Goal: Communication & Community: Answer question/provide support

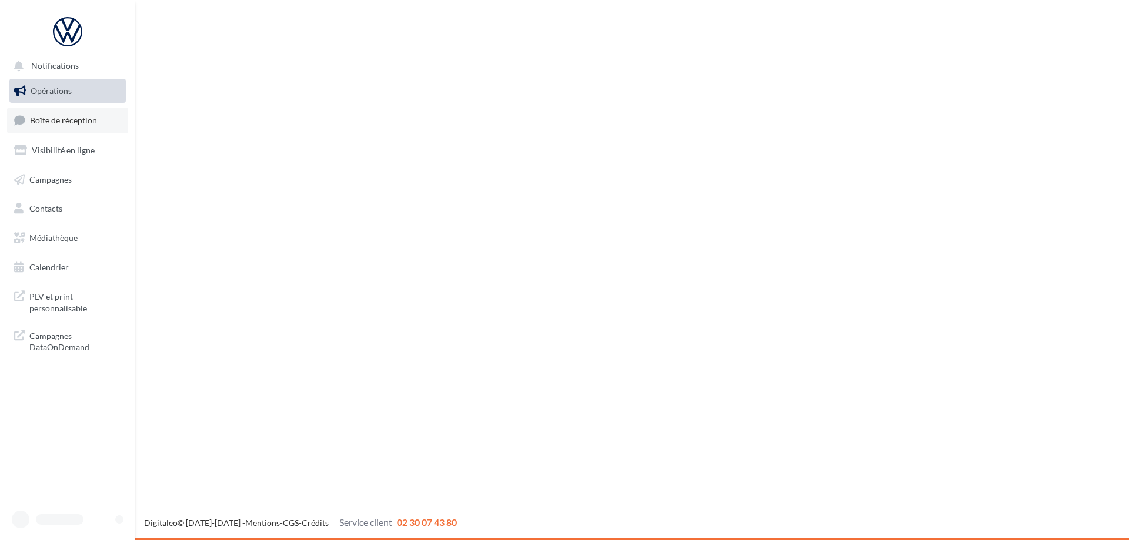
click at [78, 121] on span "Boîte de réception" at bounding box center [63, 120] width 67 height 10
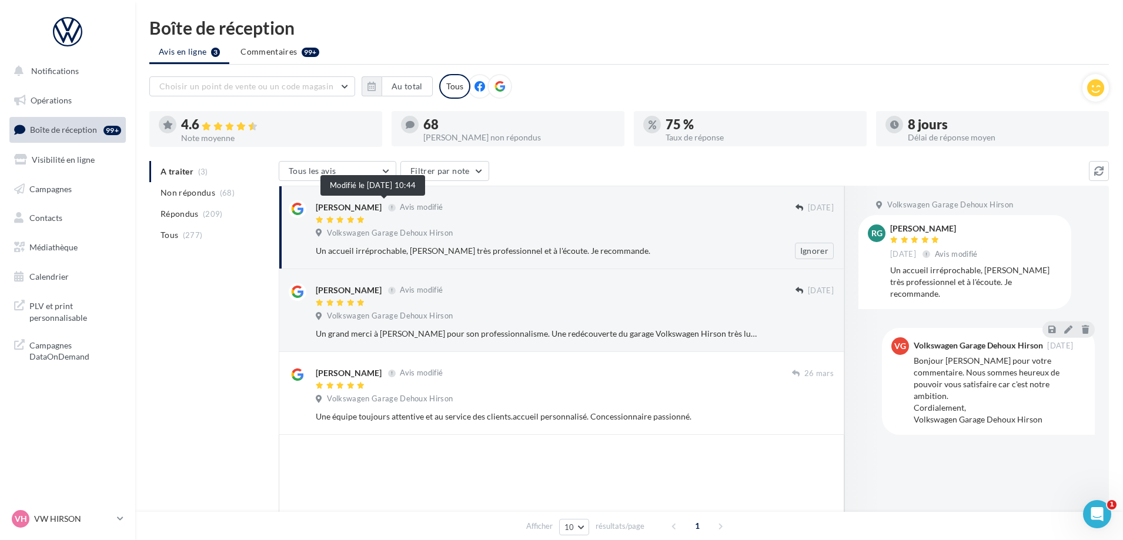
click at [400, 206] on span "Avis modifié" at bounding box center [421, 207] width 43 height 9
click at [618, 220] on div at bounding box center [556, 221] width 480 height 10
click at [1098, 507] on icon "Ouvrir le Messenger Intercom" at bounding box center [1095, 512] width 19 height 19
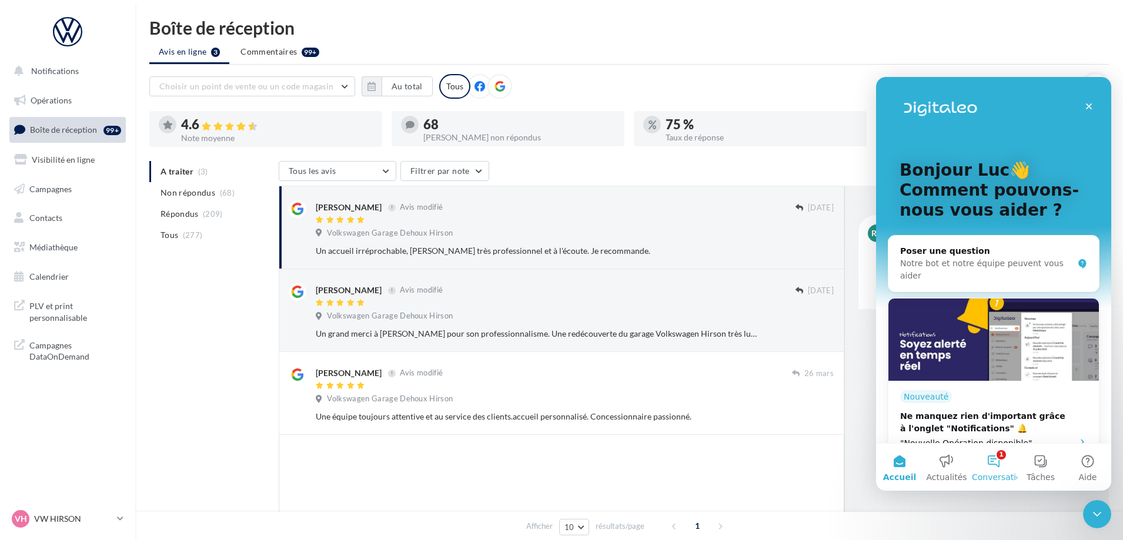
click at [998, 459] on button "1 Conversations" at bounding box center [993, 467] width 47 height 47
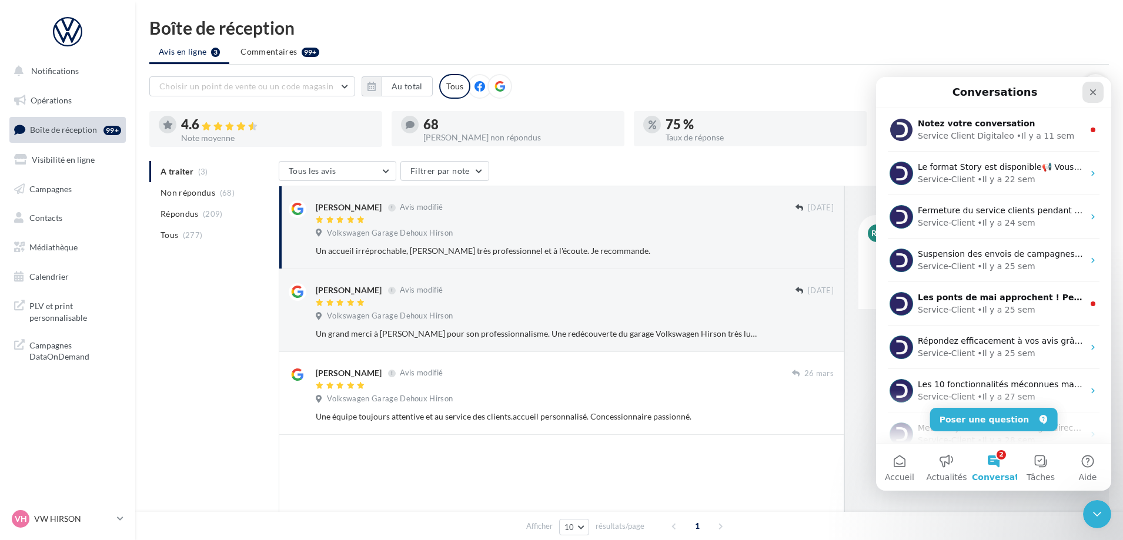
click at [1094, 91] on icon "Fermer" at bounding box center [1093, 92] width 6 height 6
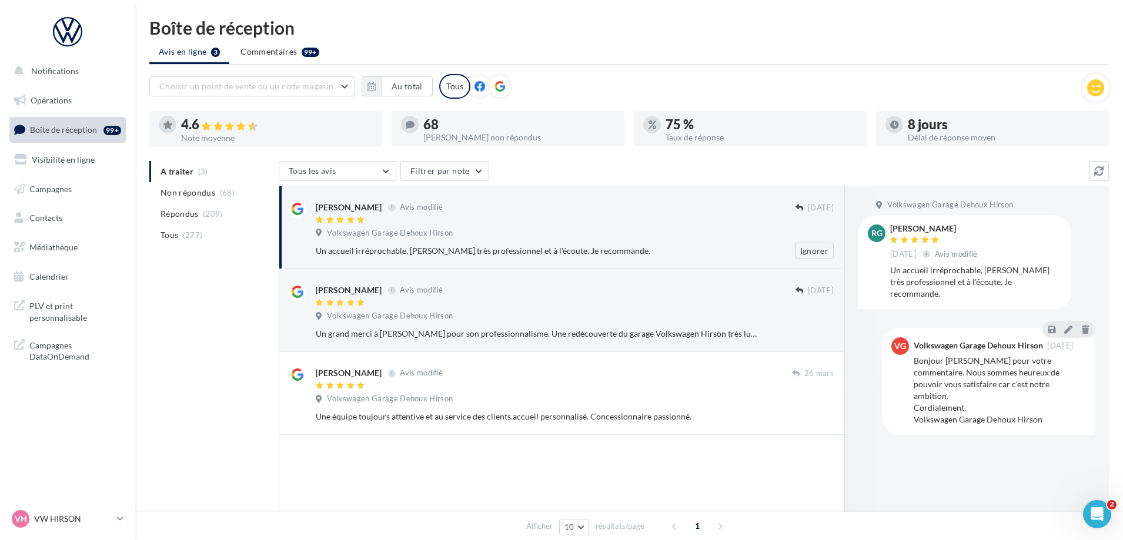
click at [672, 199] on div "Régine Tr Avis modifié 29/10/2022 Volkswagen Garage Dehoux Hirson Un accueil ir…" at bounding box center [562, 228] width 546 height 64
click at [1070, 325] on icon at bounding box center [1068, 329] width 8 height 8
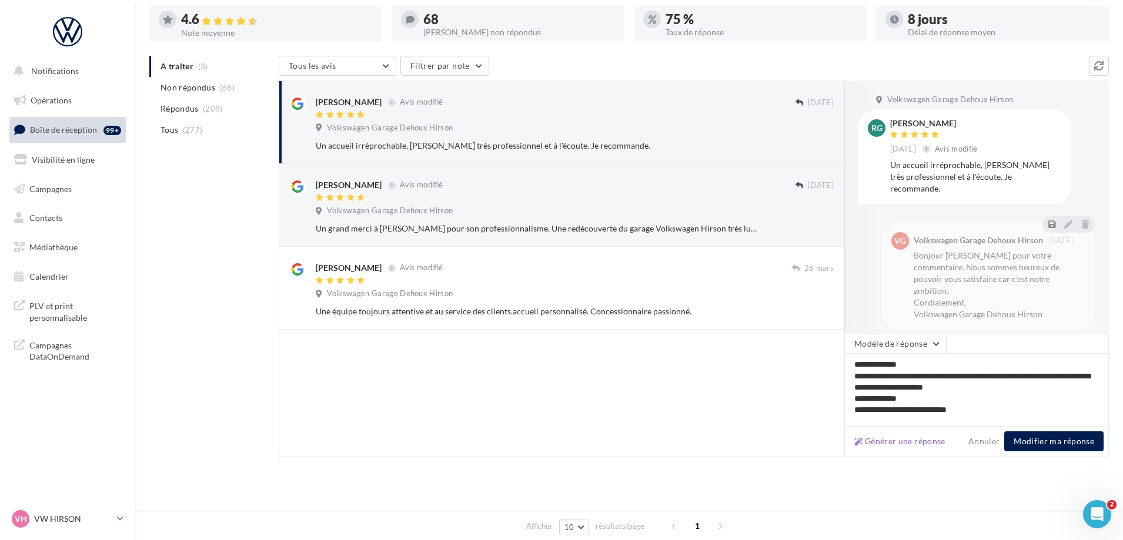
scroll to position [106, 0]
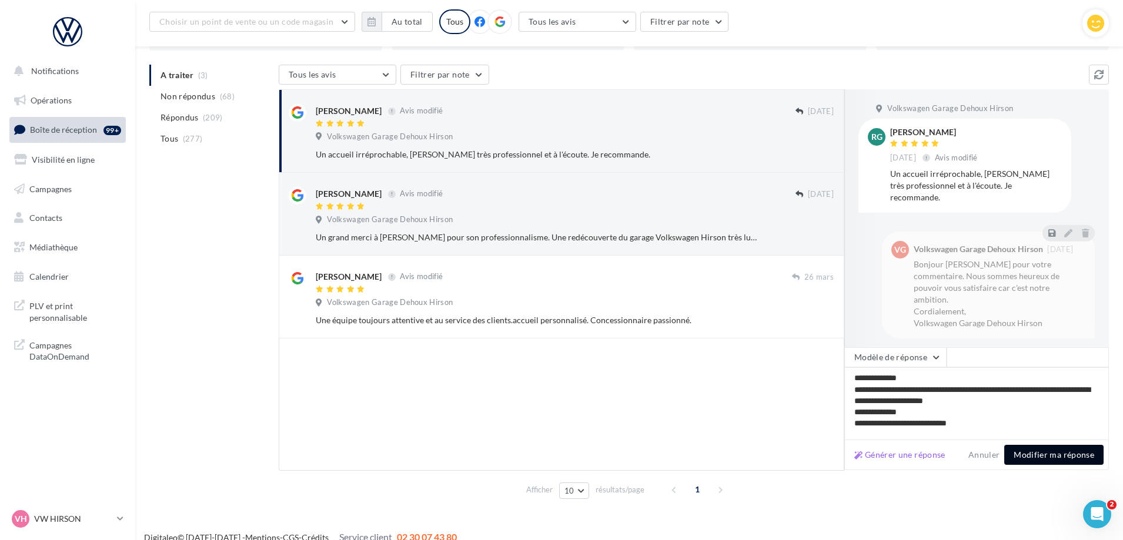
click at [1030, 453] on button "Modifier ma réponse" at bounding box center [1053, 455] width 99 height 20
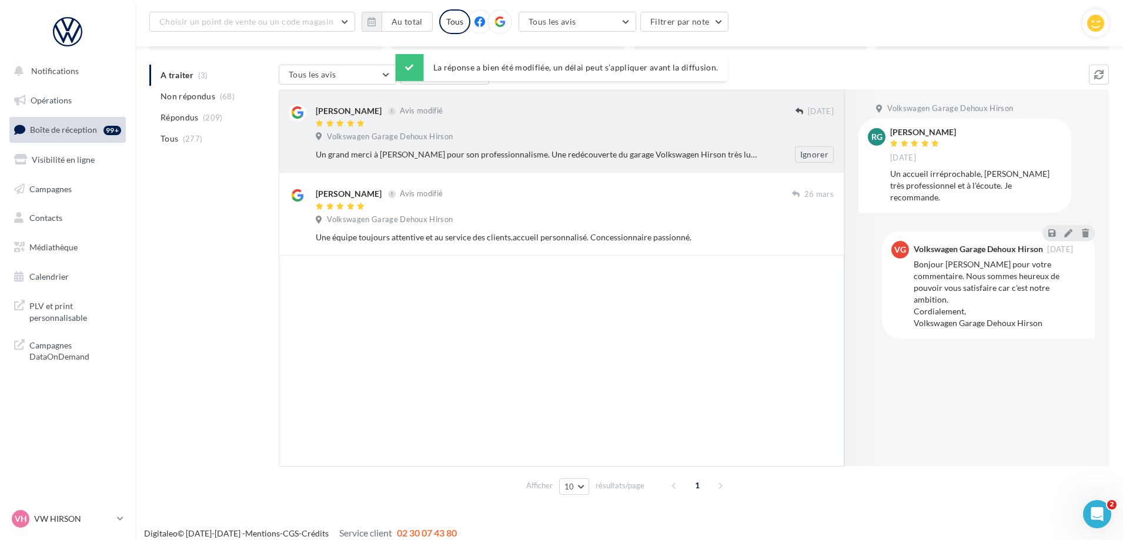
click at [674, 133] on div "Volkswagen Garage Dehoux Hirson" at bounding box center [575, 138] width 518 height 13
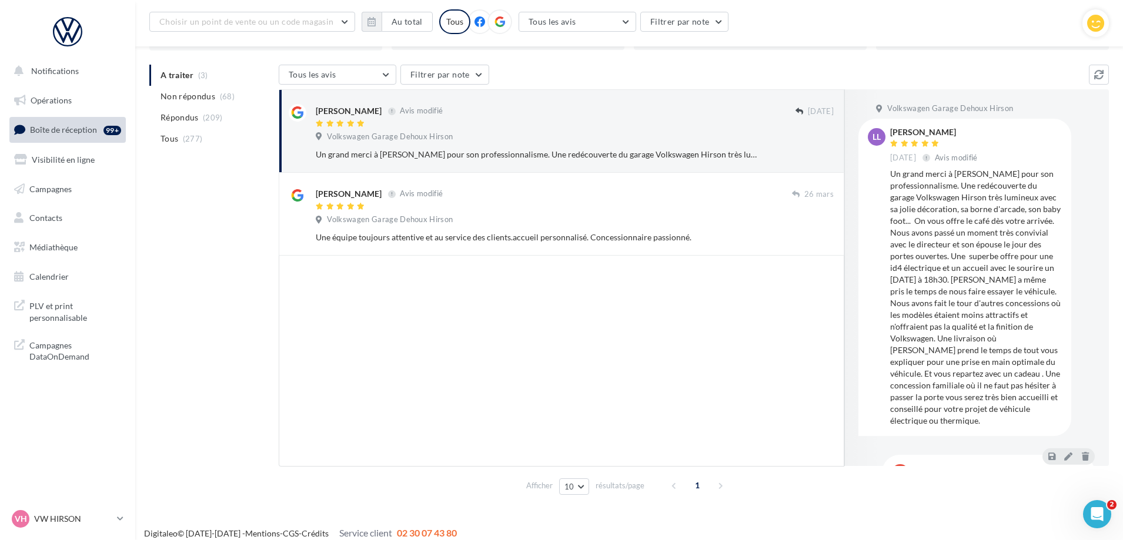
scroll to position [109, 0]
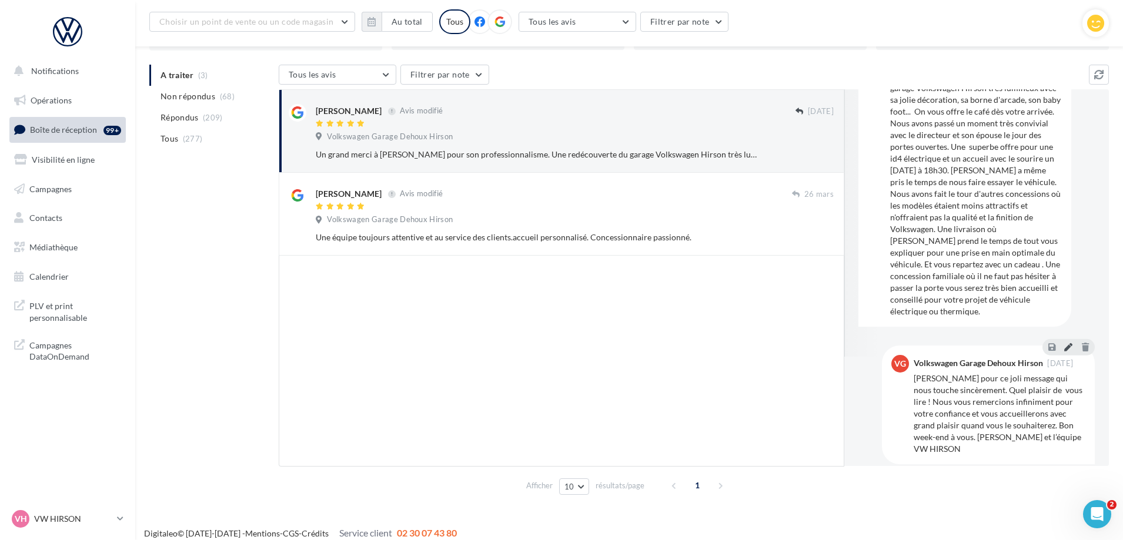
click at [1064, 343] on icon at bounding box center [1068, 347] width 8 height 8
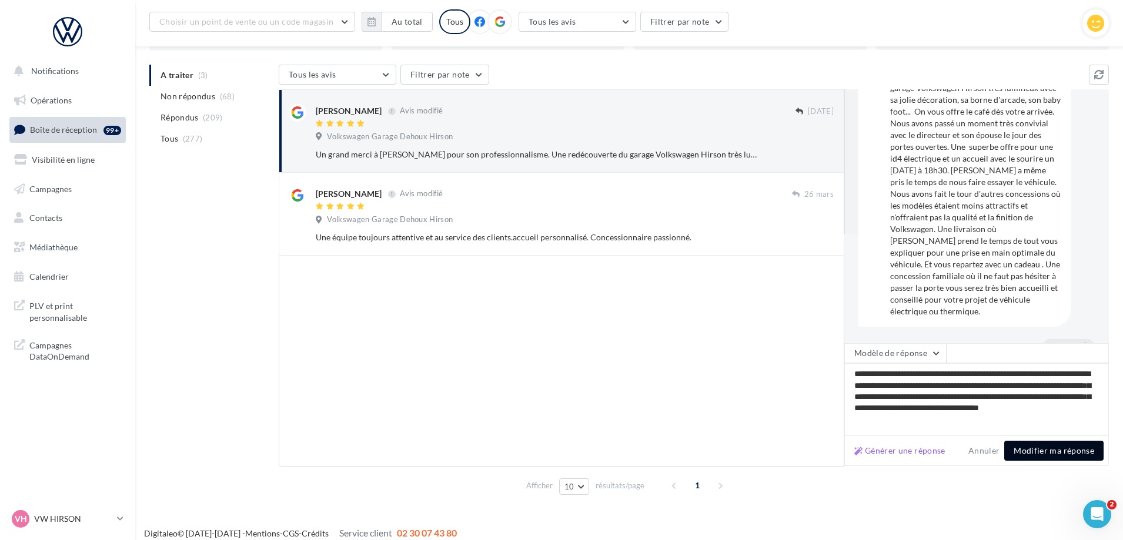
click at [1046, 446] on button "Modifier ma réponse" at bounding box center [1053, 451] width 99 height 20
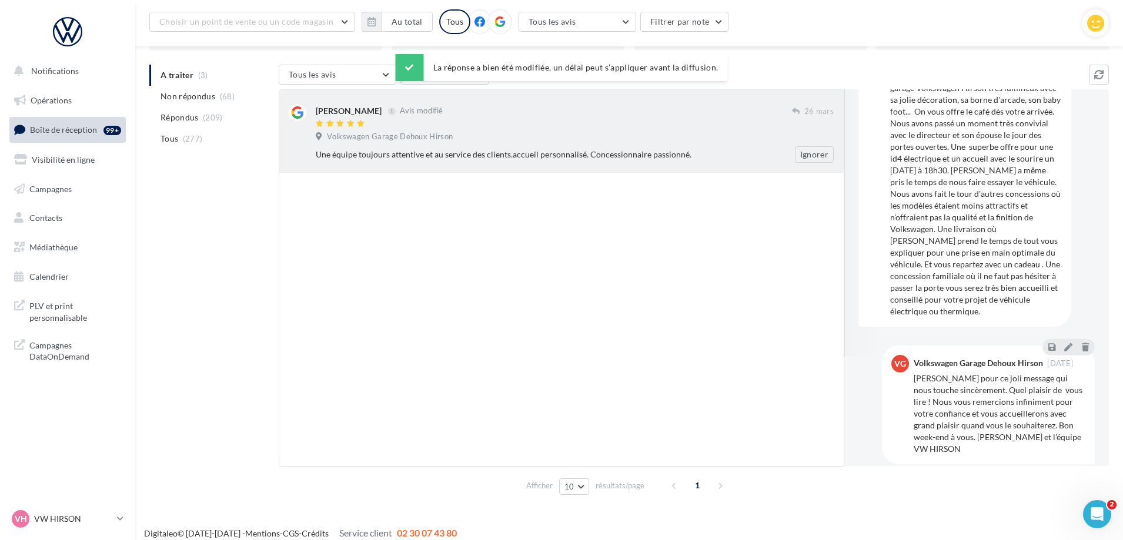
click at [748, 113] on div "Frédéric BONUTTO Avis modifié" at bounding box center [554, 110] width 476 height 12
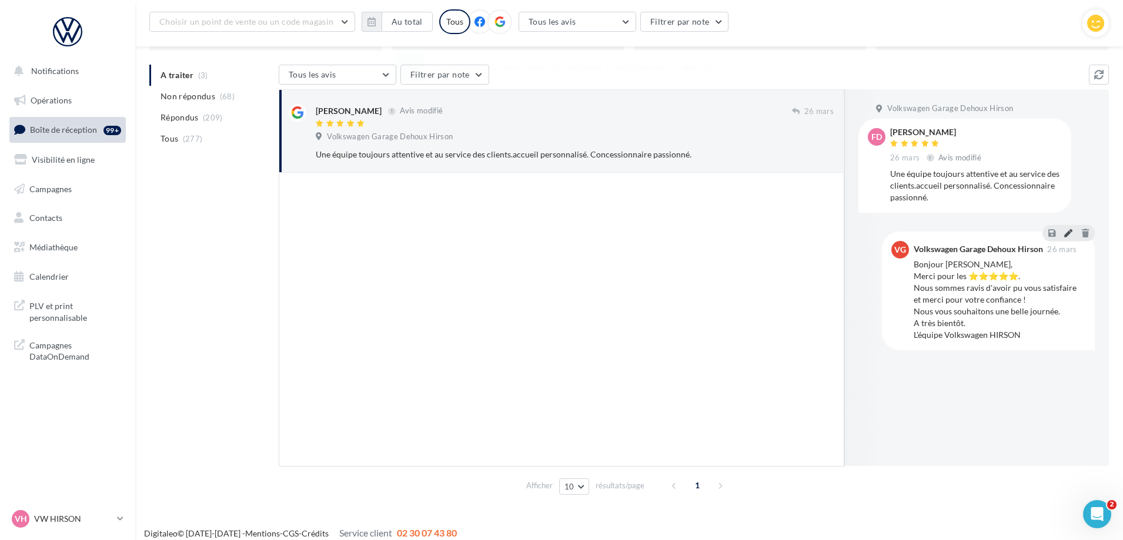
click at [1067, 232] on icon at bounding box center [1068, 233] width 8 height 8
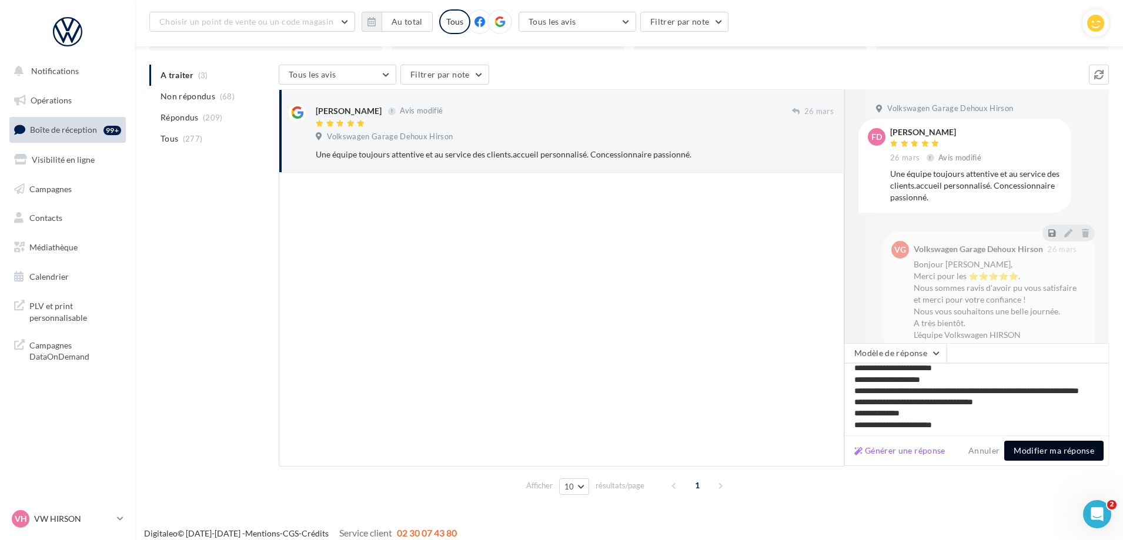
click at [1032, 447] on button "Modifier ma réponse" at bounding box center [1053, 451] width 99 height 20
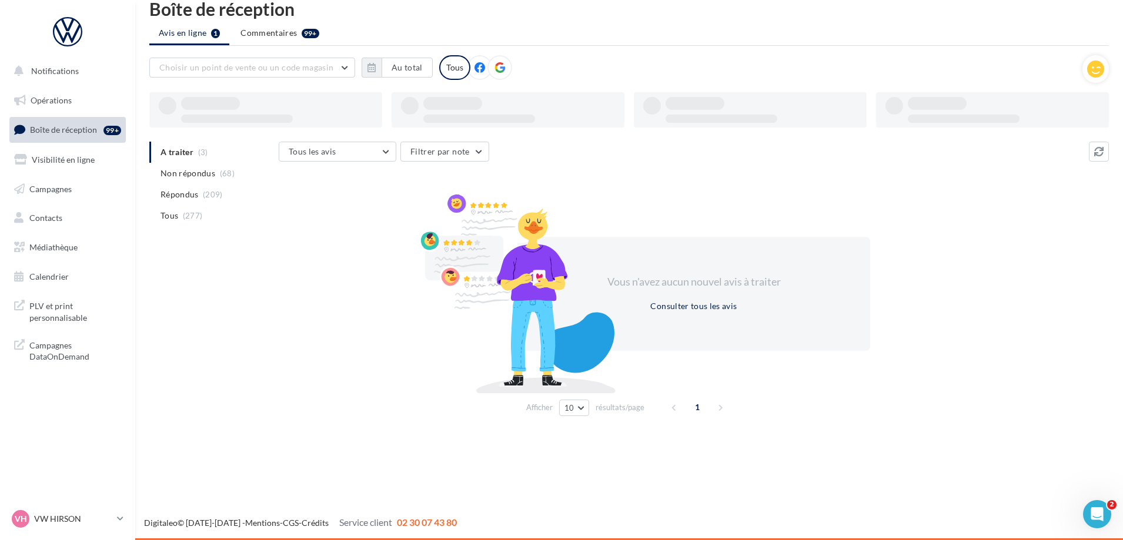
scroll to position [19, 0]
click at [178, 145] on ul "A traiter (3) Non répondus (68) Répondus (209) Tous (277)" at bounding box center [211, 184] width 125 height 85
click at [179, 146] on ul "A traiter (3) Non répondus (68) Répondus (209) Tous (277)" at bounding box center [211, 184] width 125 height 85
click at [163, 150] on ul "A traiter (3) Non répondus (68) Répondus (209) Tous (277)" at bounding box center [211, 184] width 125 height 85
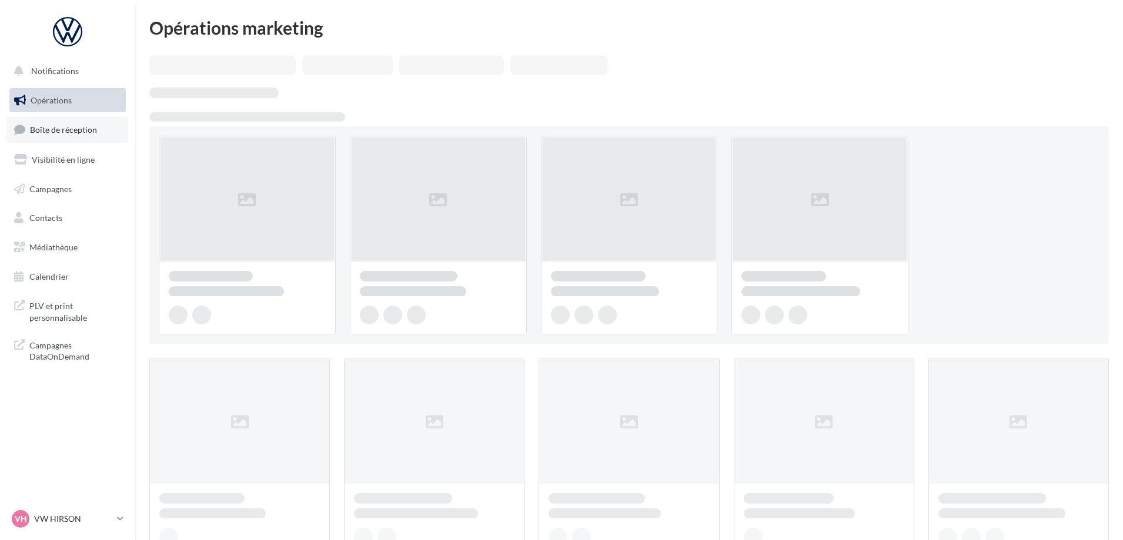
click at [75, 129] on span "Boîte de réception" at bounding box center [63, 130] width 67 height 10
